Goal: Task Accomplishment & Management: Manage account settings

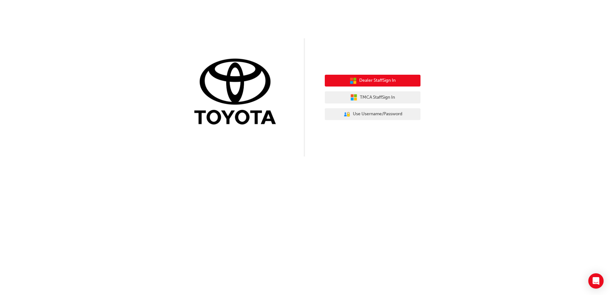
click at [394, 79] on span "Dealer Staff Sign In" at bounding box center [377, 80] width 36 height 7
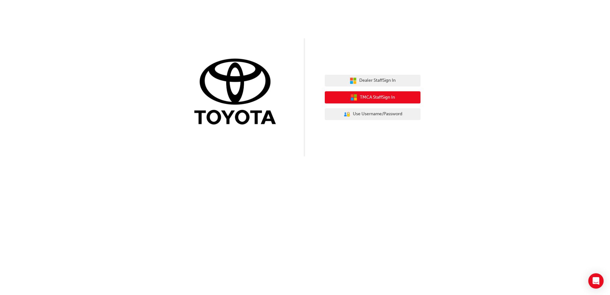
click at [381, 98] on span "TMCA Staff Sign In" at bounding box center [377, 97] width 35 height 7
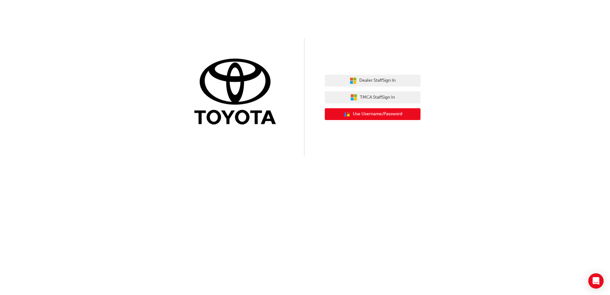
click at [377, 115] on span "Use Username/Password" at bounding box center [377, 113] width 49 height 7
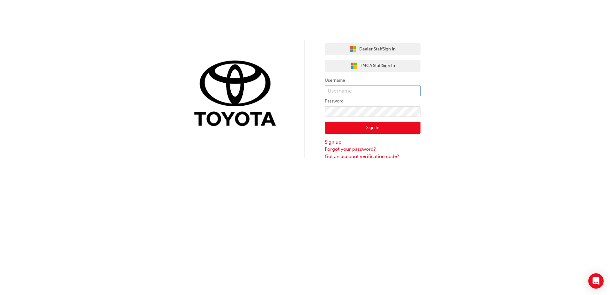
type input "craig.bell@pakenhamford.com.au"
click at [372, 125] on button "Sign In" at bounding box center [373, 127] width 96 height 12
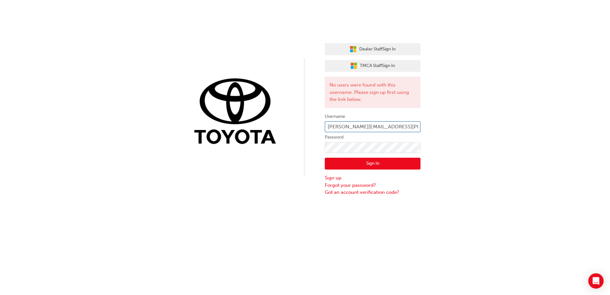
click at [409, 125] on input "craig.bell@pakenhamford.com.au" at bounding box center [373, 126] width 96 height 11
drag, startPoint x: 408, startPoint y: 124, endPoint x: 323, endPoint y: 125, distance: 84.8
click at [323, 125] on div "Dealer Staff Sign In TMCA Staff Sign In No users were found with this username.…" at bounding box center [305, 98] width 610 height 196
type input "C"
type input "craig.bell@morningtontoyota.com.au"
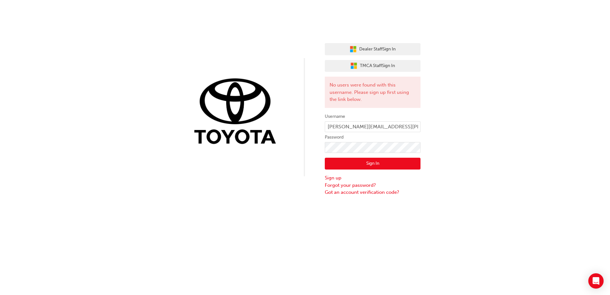
click at [373, 165] on button "Sign In" at bounding box center [373, 164] width 96 height 12
click at [322, 148] on div "Dealer Staff Sign In TMCA Staff Sign In No users were found with this username.…" at bounding box center [305, 98] width 610 height 196
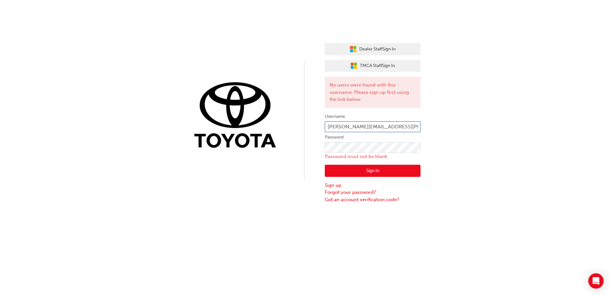
click at [416, 127] on input "craig.bell@morningtontoyota.com.au" at bounding box center [373, 126] width 96 height 11
type input "craig.bell@morningtontoyota.com.au"
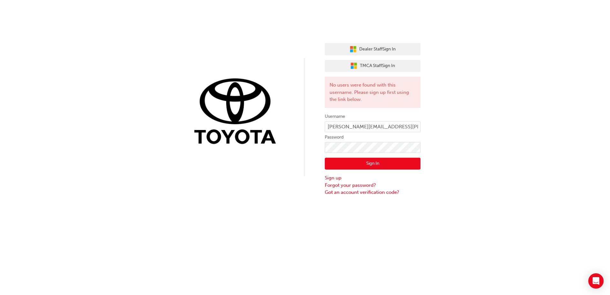
click at [471, 159] on div "Dealer Staff Sign In TMCA Staff Sign In No users were found with this username.…" at bounding box center [305, 98] width 610 height 196
click at [380, 162] on button "Sign In" at bounding box center [373, 164] width 96 height 12
click at [355, 186] on link "Forgot your password?" at bounding box center [373, 184] width 96 height 7
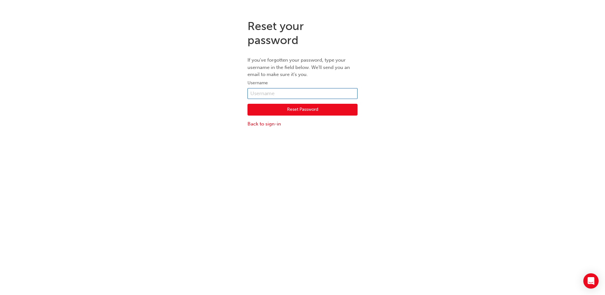
click at [274, 92] on input "text" at bounding box center [302, 93] width 110 height 11
type input "craig.bell2"
click at [307, 108] on button "Reset Password" at bounding box center [302, 110] width 110 height 12
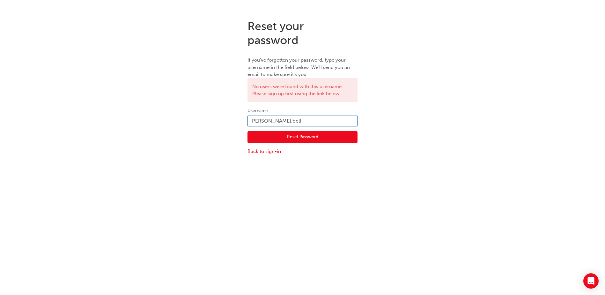
type input "craig.bell"
click at [380, 222] on div "Reset your password If you've forgotten your password, type your username in th…" at bounding box center [302, 161] width 605 height 295
click at [301, 137] on button "Reset Password" at bounding box center [302, 137] width 110 height 12
click at [254, 195] on div "Reset your password If you've forgotten your password, type your username in th…" at bounding box center [302, 161] width 605 height 295
click at [277, 118] on input "craig.bell" at bounding box center [302, 120] width 110 height 11
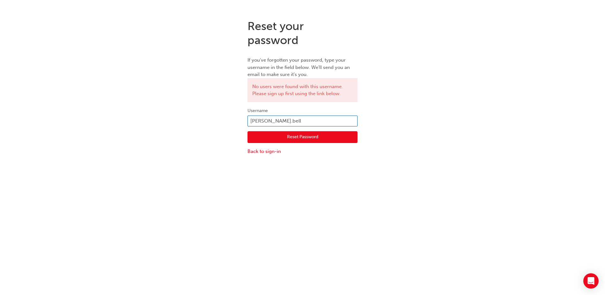
type input "craig.bell@morningtontoyota.com.au"
click at [297, 138] on button "Reset Password" at bounding box center [302, 137] width 110 height 12
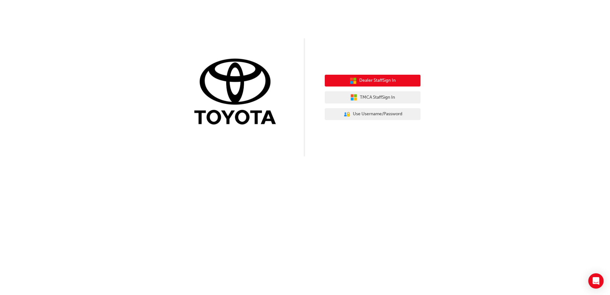
click at [385, 82] on span "Dealer Staff Sign In" at bounding box center [377, 80] width 36 height 7
